Goal: Transaction & Acquisition: Purchase product/service

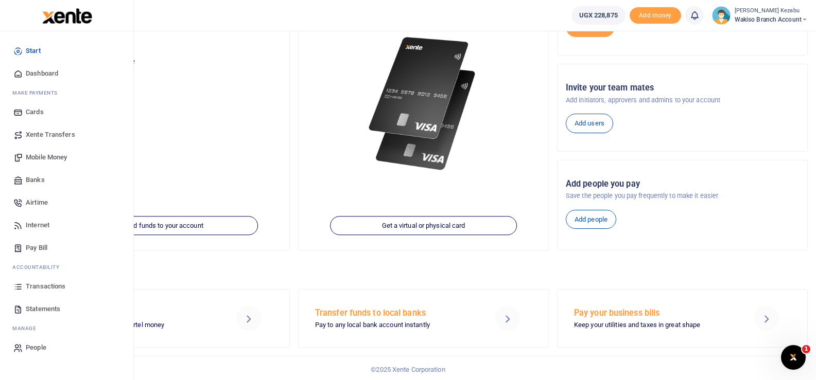
scroll to position [124, 0]
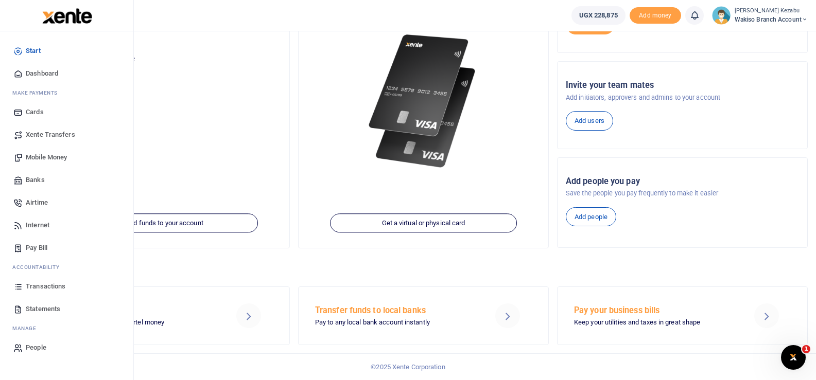
click at [36, 284] on span "Transactions" at bounding box center [46, 287] width 40 height 10
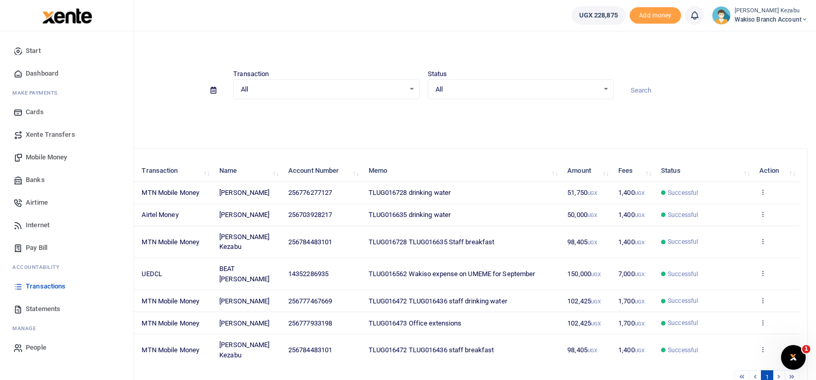
click at [36, 311] on span "Statements" at bounding box center [43, 309] width 34 height 10
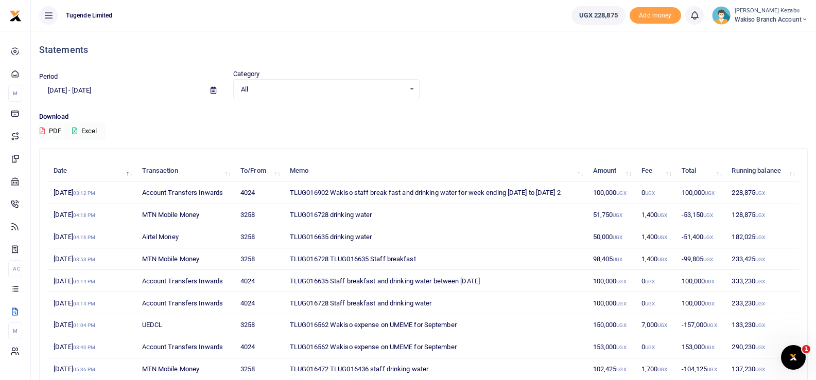
click at [308, 193] on td "TLUG016902 Wakiso staff break fast and drinking water for week ending 22nd to 2…" at bounding box center [435, 193] width 303 height 22
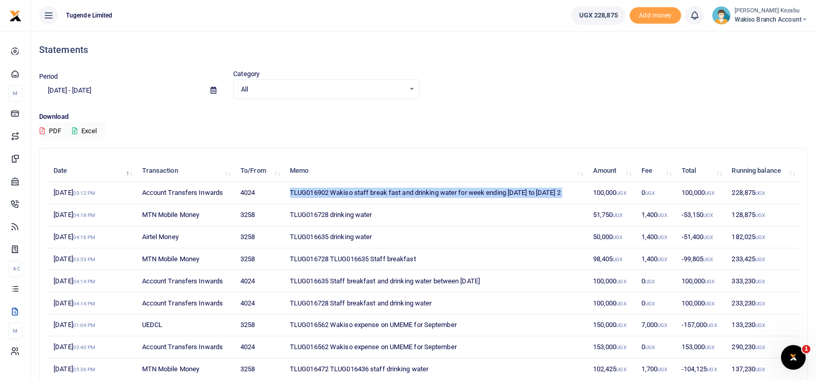
click at [308, 193] on td "TLUG016902 Wakiso staff break fast and drinking water for week ending 22nd to 2…" at bounding box center [435, 193] width 303 height 22
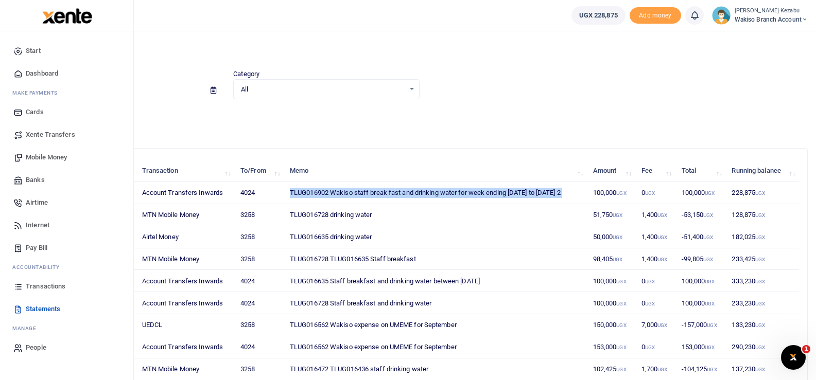
click at [32, 284] on span "Transactions" at bounding box center [46, 287] width 40 height 10
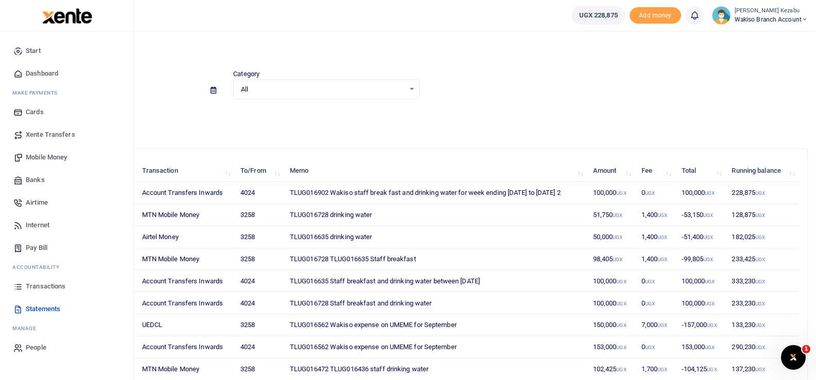
click at [39, 159] on span "Mobile Money" at bounding box center [46, 157] width 41 height 10
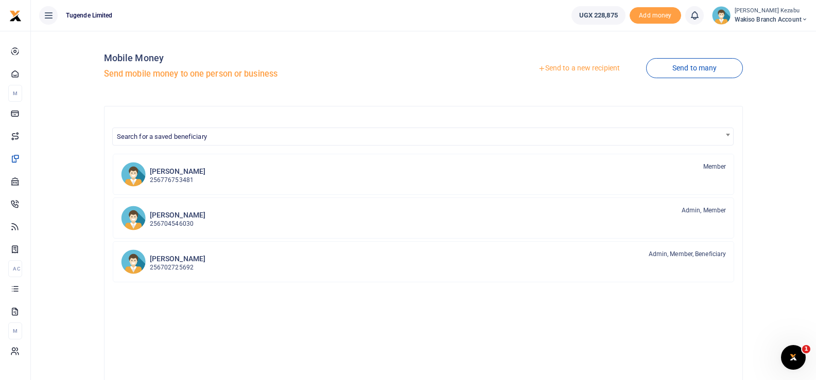
click at [571, 68] on link "Send to a new recipient" at bounding box center [579, 68] width 134 height 19
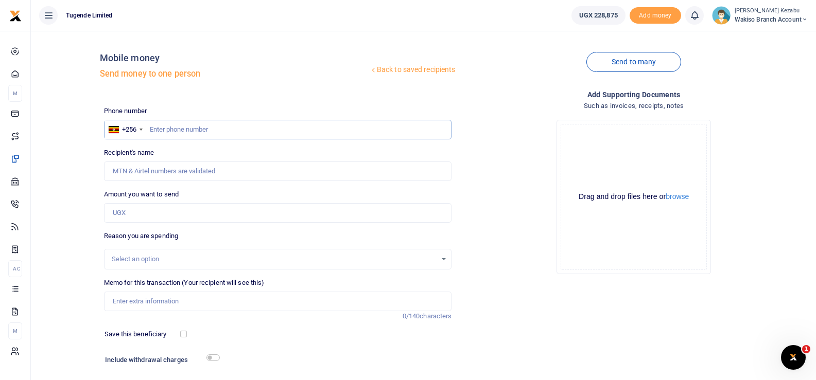
click at [317, 128] on input "text" at bounding box center [278, 130] width 348 height 20
type input "0784483101"
type input "[PERSON_NAME] Kezabu"
type input "0784483101"
click at [164, 210] on input "Amount you want to send" at bounding box center [278, 213] width 348 height 20
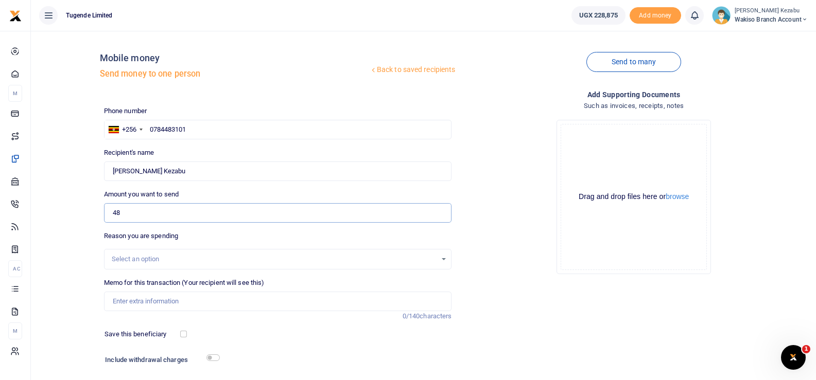
type input "48,000"
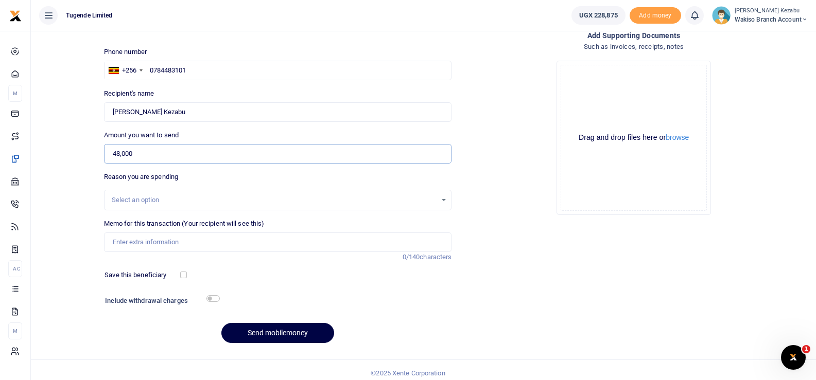
scroll to position [65, 0]
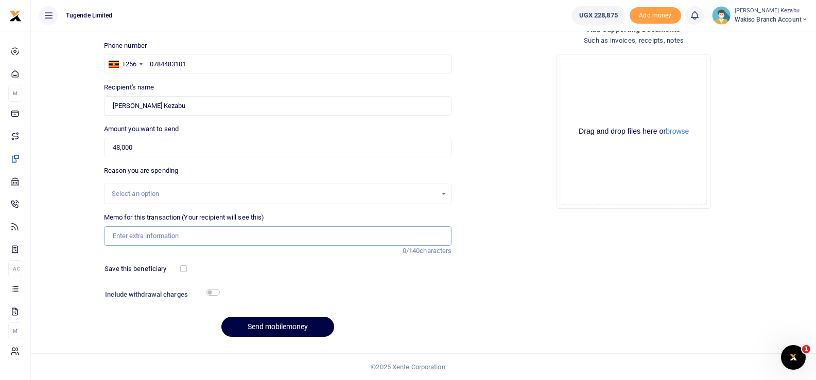
click at [181, 237] on input "Memo for this transaction (Your recipient will see this)" at bounding box center [278, 237] width 348 height 20
paste input "TLUG016902 Wakiso staff break fast and drinking water for week ending [DATE] to…"
type input "TLUG016902 Wakiso staff break fast and drinking water for week ending [DATE] to…"
click at [208, 291] on input "checkbox" at bounding box center [212, 292] width 13 height 7
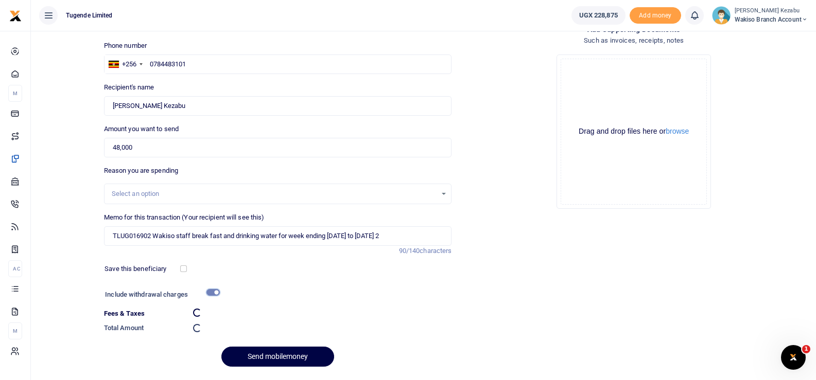
click at [208, 291] on input "checkbox" at bounding box center [212, 292] width 13 height 7
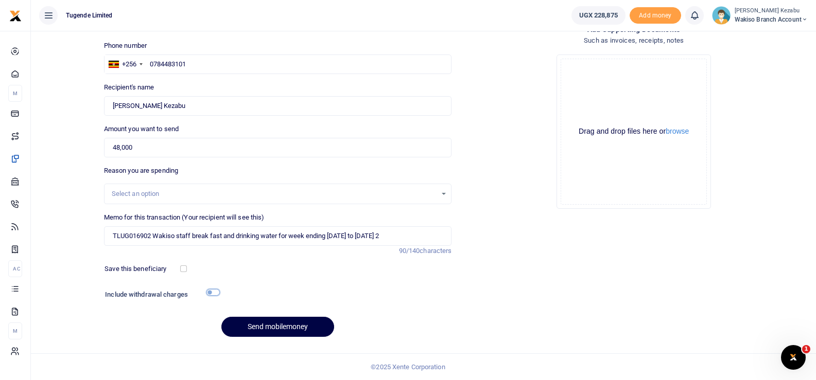
click at [208, 291] on input "checkbox" at bounding box center [212, 292] width 13 height 7
checkbox input "true"
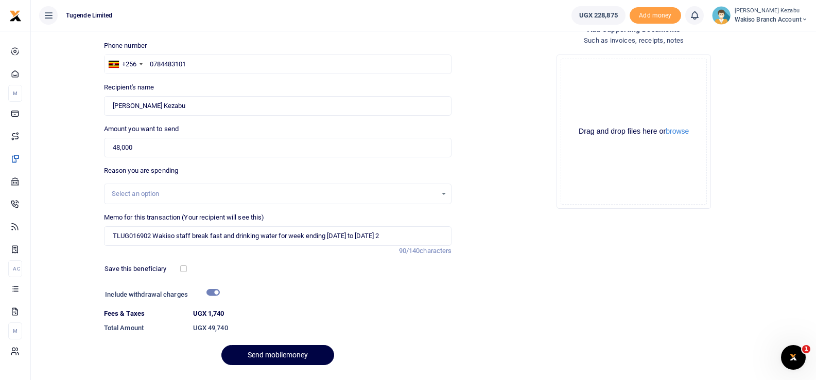
click at [203, 194] on div "Select an option" at bounding box center [274, 194] width 325 height 10
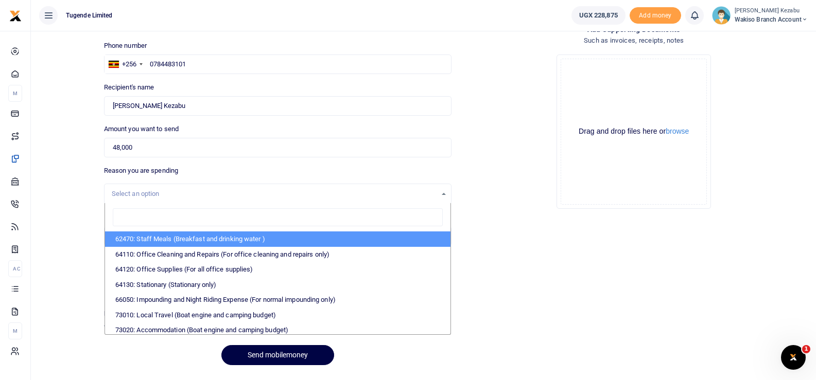
click at [178, 244] on li "62470: Staff Meals (Breakfast and drinking water )" at bounding box center [278, 239] width 346 height 15
select select "23"
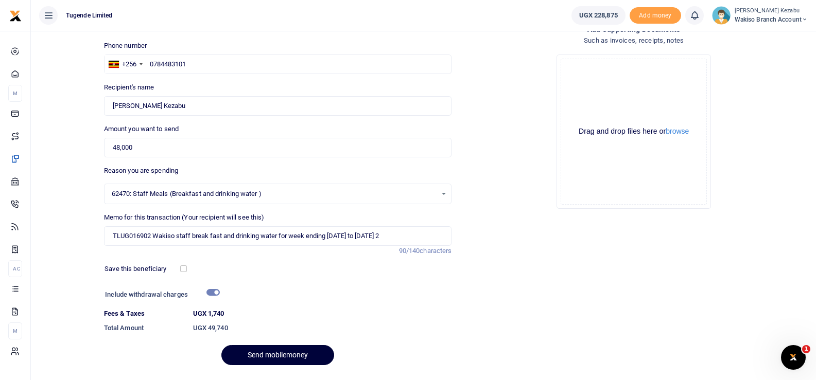
click at [245, 349] on button "Send mobilemoney" at bounding box center [277, 355] width 113 height 20
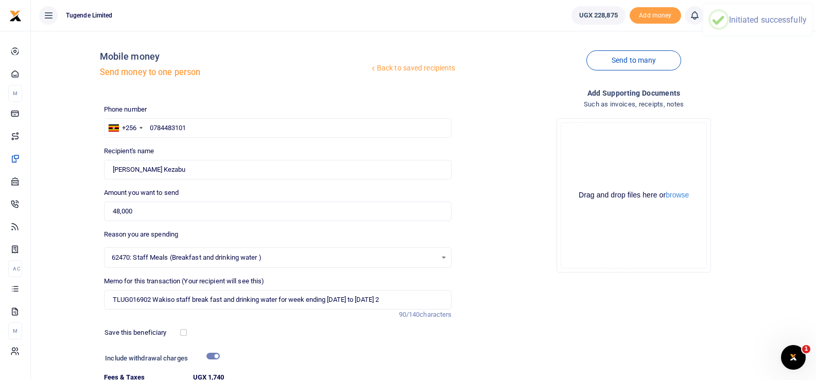
scroll to position [0, 0]
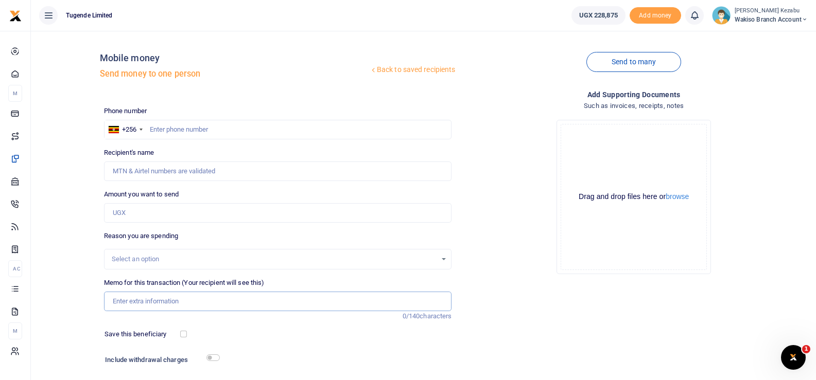
click at [159, 301] on input "Memo for this transaction (Your recipient will see this)" at bounding box center [278, 302] width 348 height 20
paste input "TLUG016902 Wakiso staff break fast and drinking water for week ending [DATE] to…"
type input "TLUG016902 Wakiso staff break fast and drinking water for week ending [DATE] to…"
click at [254, 135] on input "text" at bounding box center [278, 130] width 348 height 20
paste input "256776277127"
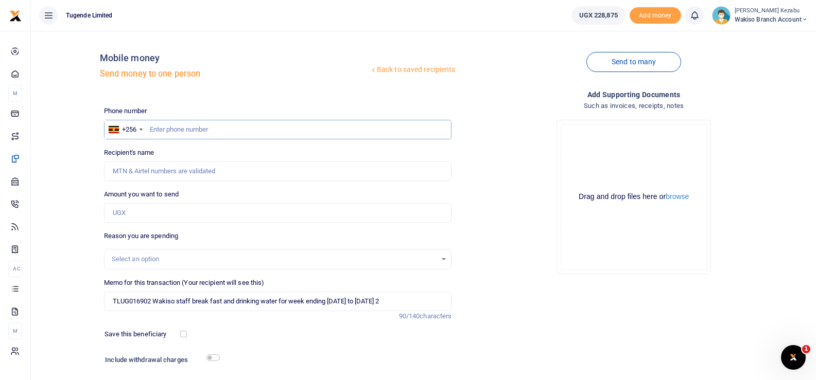
type input "256776277127"
type input "[PERSON_NAME]"
type input "256776277127"
click at [168, 218] on input "Amount you want to send" at bounding box center [278, 213] width 348 height 20
type input "50,000"
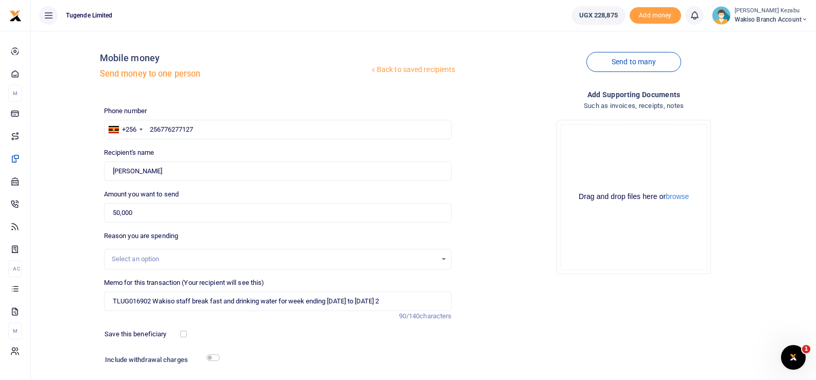
click at [155, 251] on div "Select an option" at bounding box center [278, 259] width 348 height 21
click at [153, 258] on div "Select an option" at bounding box center [274, 259] width 325 height 10
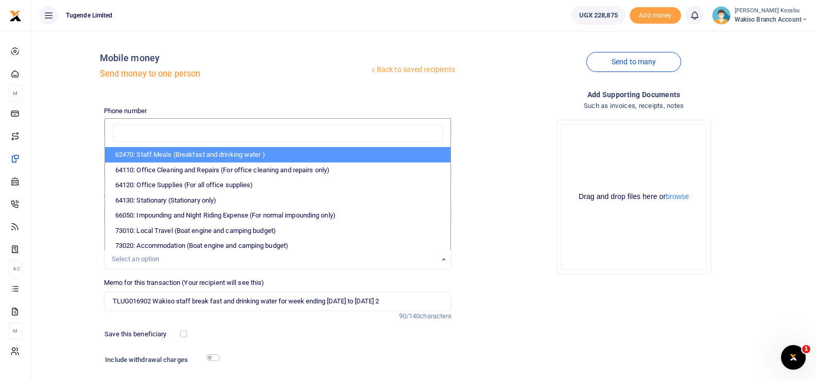
click at [169, 158] on li "62470: Staff Meals (Breakfast and drinking water )" at bounding box center [278, 154] width 346 height 15
select select "23"
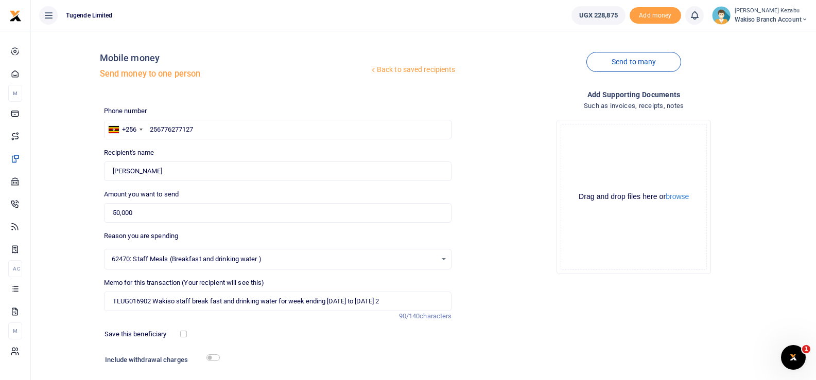
click at [210, 362] on h6 "Include withdrawal charges" at bounding box center [160, 360] width 110 height 8
click at [209, 357] on input "checkbox" at bounding box center [212, 358] width 13 height 7
checkbox input "true"
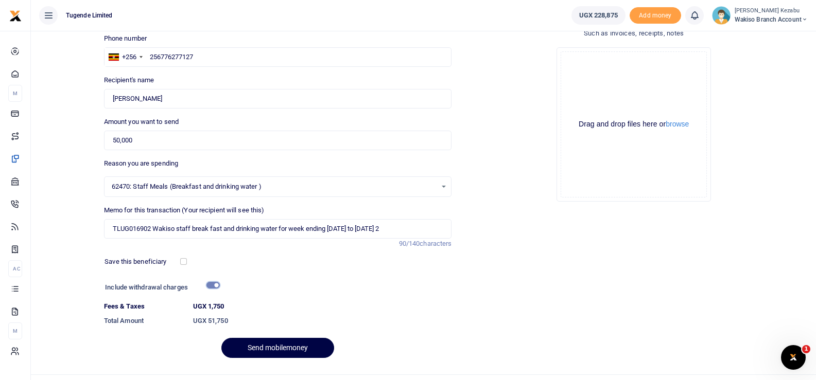
scroll to position [94, 0]
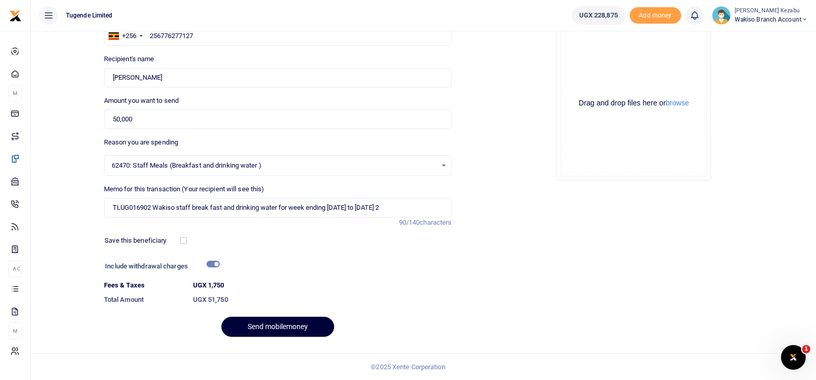
click at [261, 324] on button "Send mobilemoney" at bounding box center [277, 327] width 113 height 20
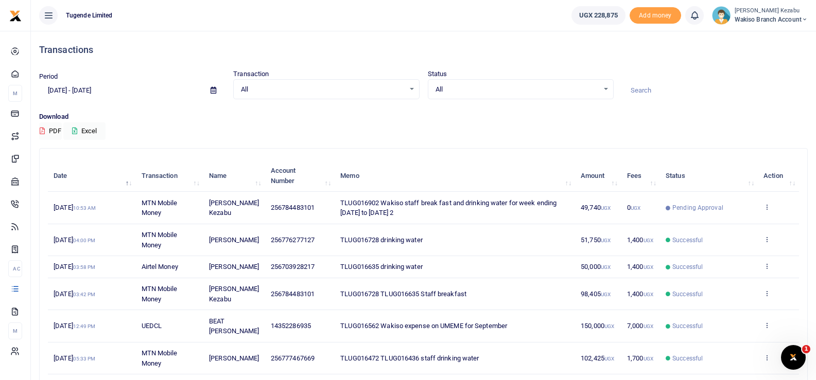
click at [289, 240] on span "256776277127" at bounding box center [293, 240] width 44 height 8
copy span "256776277127"
